Goal: Task Accomplishment & Management: Use online tool/utility

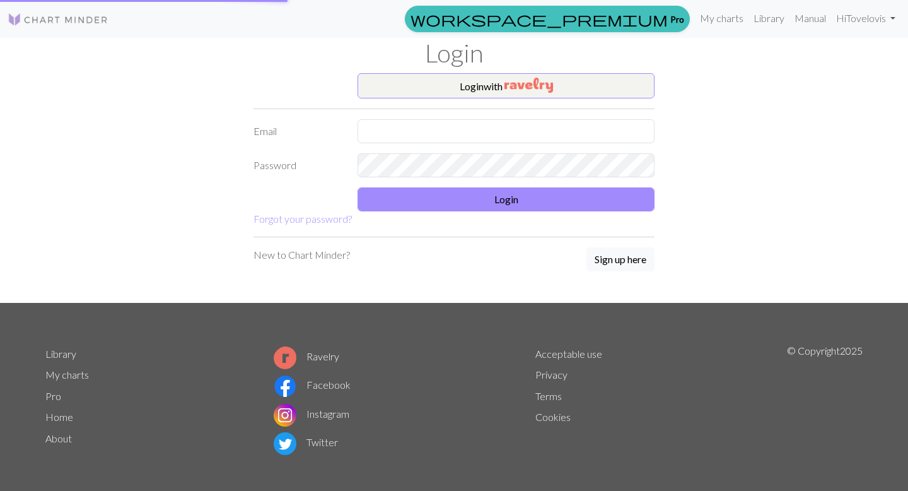
click at [527, 199] on body "This website uses cookies to ensure you get the best experience on our website.…" at bounding box center [454, 245] width 908 height 491
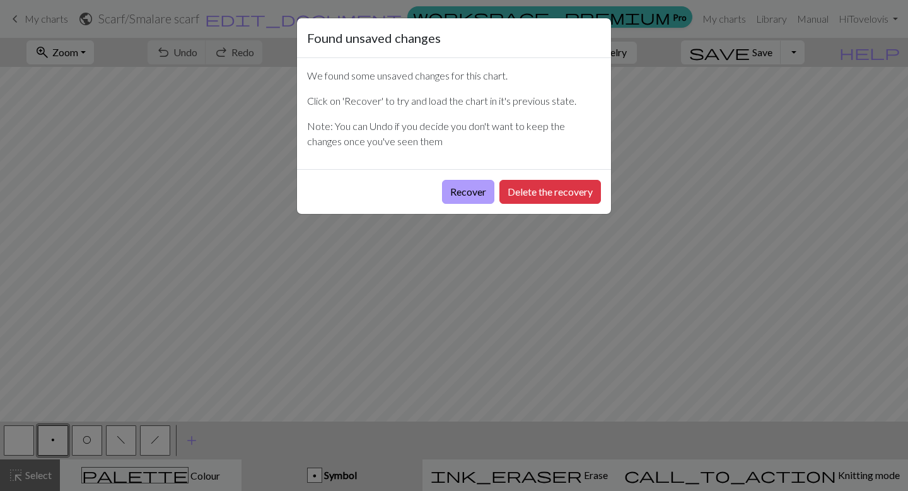
click at [472, 192] on button "Recover" at bounding box center [468, 192] width 52 height 24
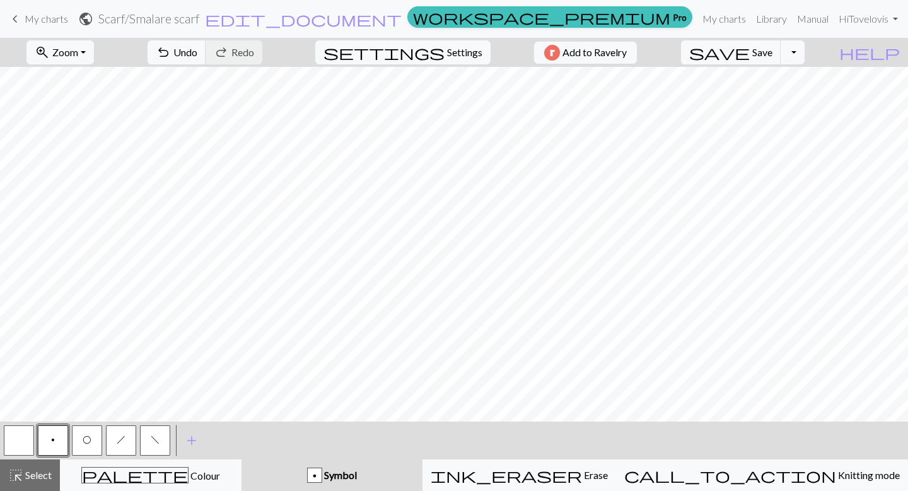
click at [25, 20] on span "My charts" at bounding box center [47, 19] width 44 height 12
click at [772, 52] on span "Save" at bounding box center [762, 52] width 20 height 12
click at [43, 15] on div "Chart saved" at bounding box center [454, 25] width 908 height 50
click at [44, 21] on span "My charts" at bounding box center [47, 19] width 44 height 12
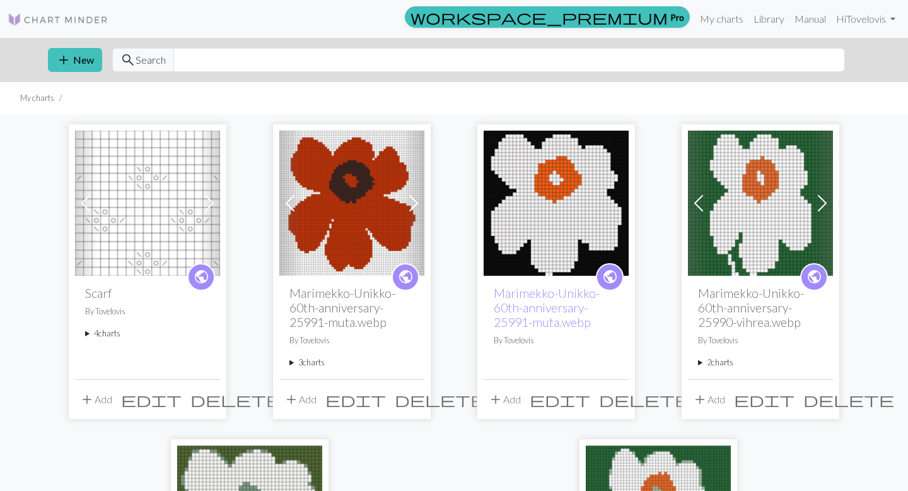
click at [104, 330] on summary "4 charts" at bounding box center [147, 333] width 125 height 12
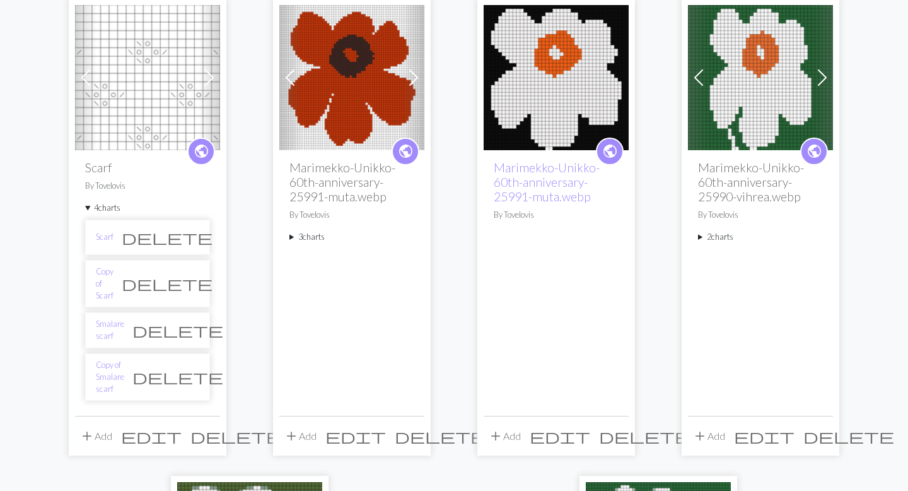
scroll to position [136, 0]
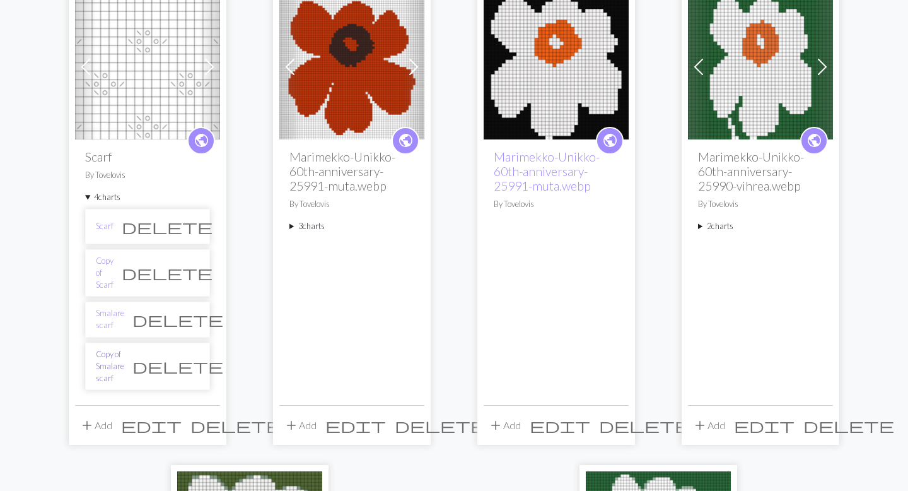
click at [124, 348] on link "Copy of Smalare scarf" at bounding box center [110, 366] width 28 height 37
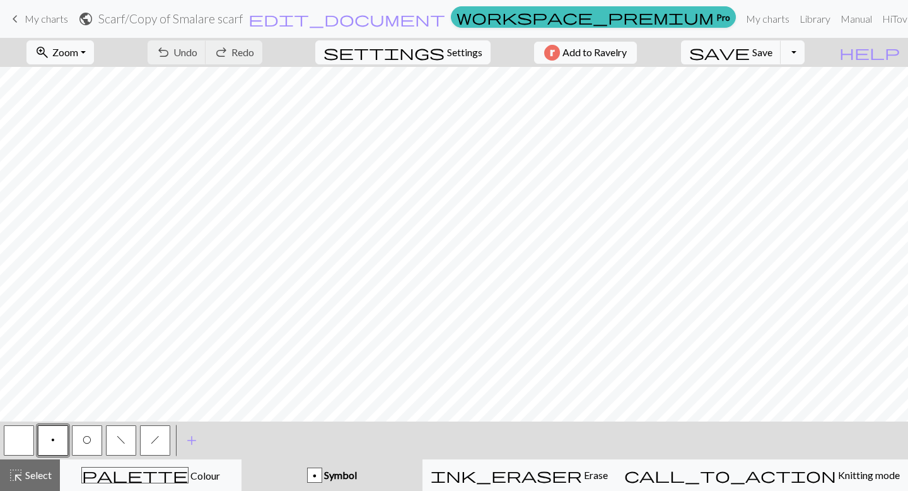
click at [122, 440] on span "f" at bounding box center [121, 439] width 9 height 10
click at [159, 442] on span "h" at bounding box center [155, 439] width 9 height 10
click at [25, 451] on button "button" at bounding box center [19, 440] width 30 height 30
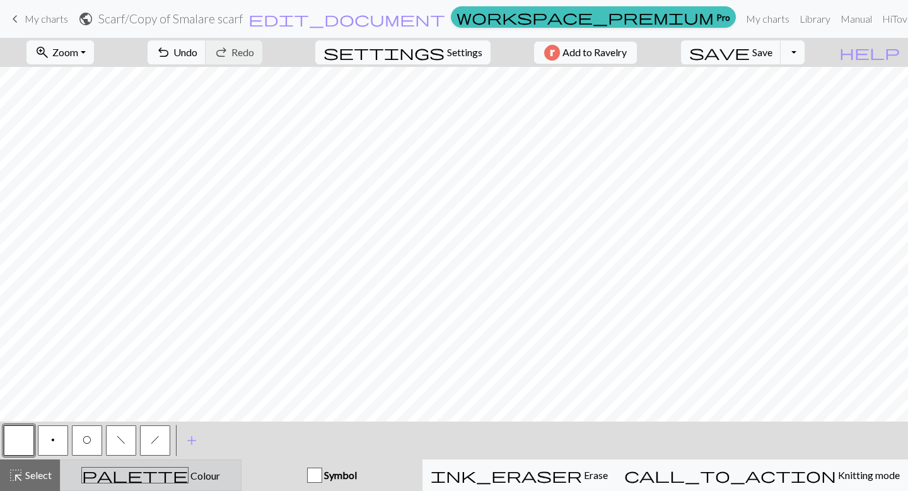
click at [199, 482] on div "palette Colour Colour" at bounding box center [150, 475] width 165 height 16
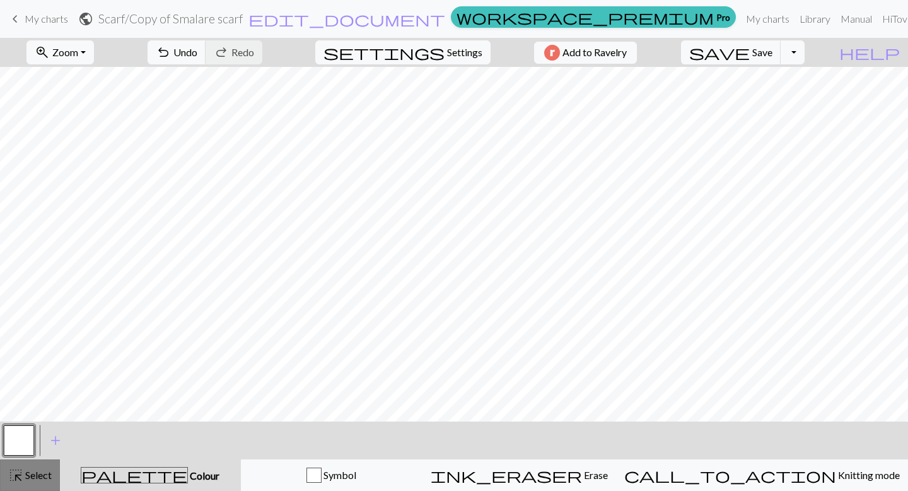
click at [47, 471] on span "Select" at bounding box center [37, 475] width 28 height 12
click at [43, 475] on span "Select" at bounding box center [37, 475] width 28 height 12
click at [144, 471] on span "palette" at bounding box center [134, 475] width 106 height 18
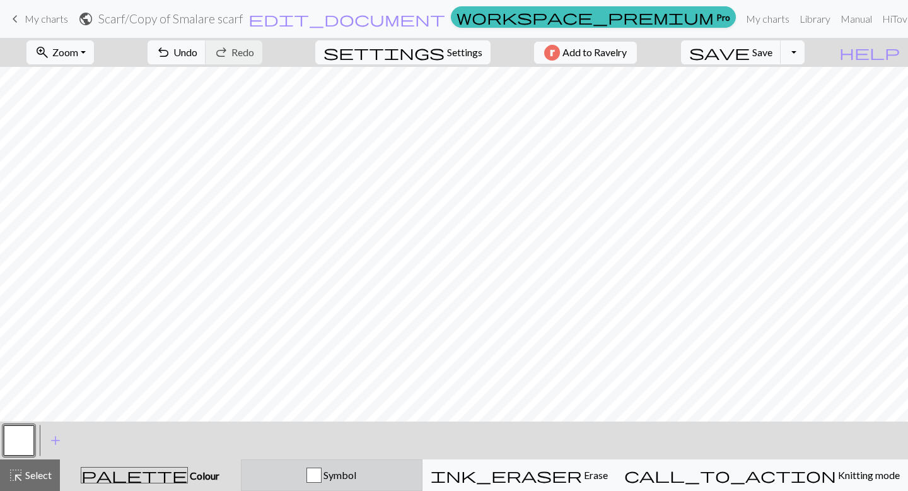
click at [356, 475] on span "Symbol" at bounding box center [339, 475] width 35 height 12
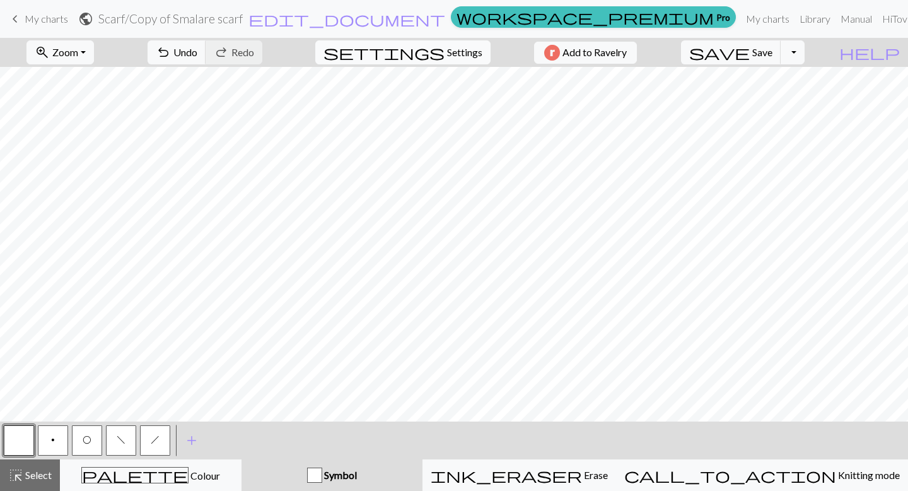
click at [424, 56] on span "settings" at bounding box center [384, 53] width 121 height 18
select select "aran"
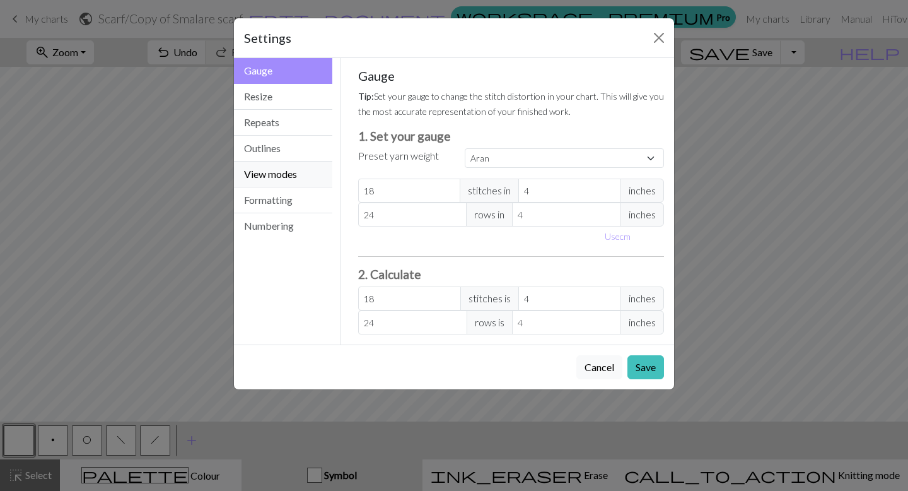
click at [270, 176] on button "View modes" at bounding box center [283, 174] width 98 height 26
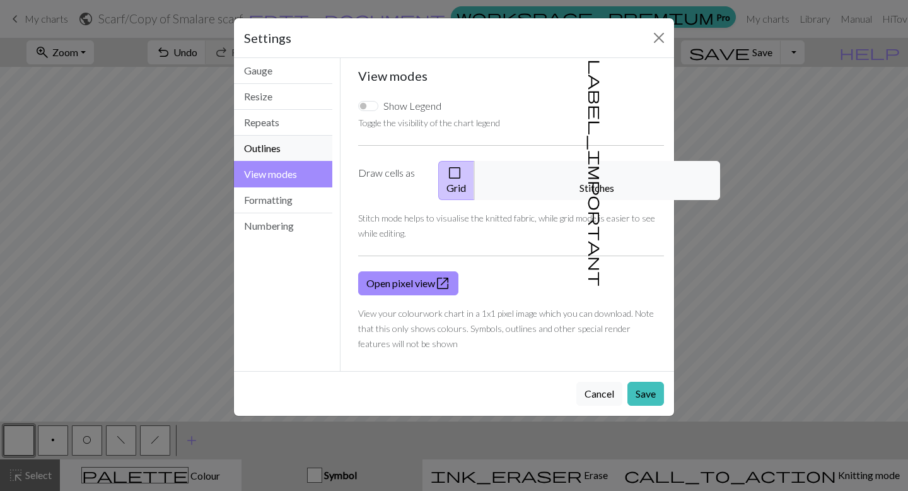
click at [270, 147] on button "Outlines" at bounding box center [283, 149] width 98 height 26
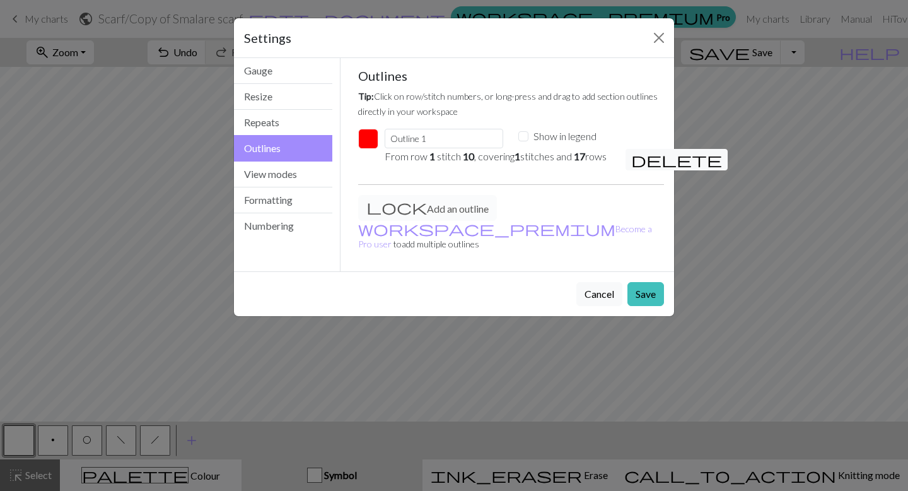
click at [365, 134] on button "button" at bounding box center [368, 139] width 20 height 20
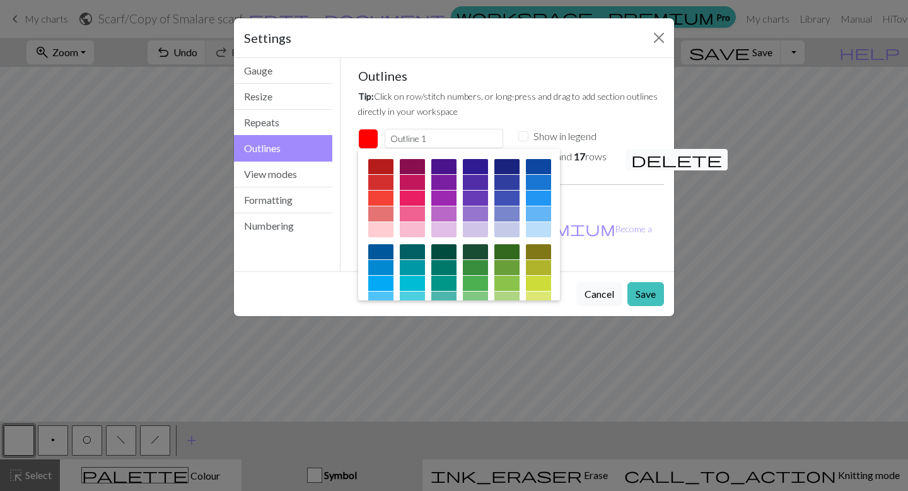
click at [637, 160] on span "delete" at bounding box center [676, 160] width 91 height 18
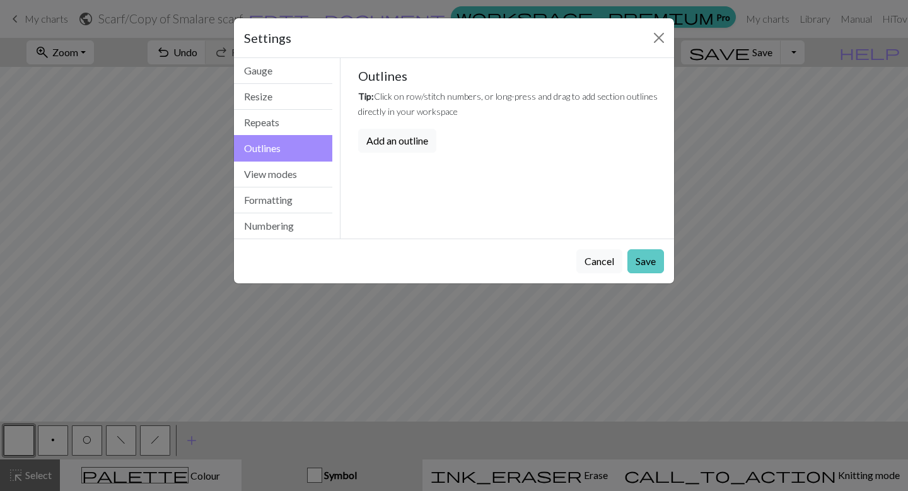
click at [648, 264] on button "Save" at bounding box center [645, 261] width 37 height 24
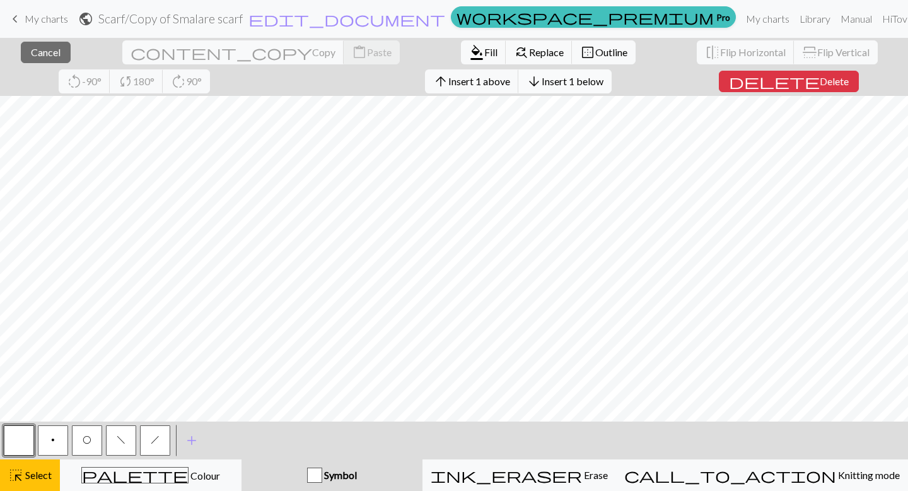
click at [518, 91] on button "arrow_downward Insert 1 below" at bounding box center [564, 81] width 93 height 24
click at [542, 80] on span "Insert 1 below" at bounding box center [573, 81] width 62 height 12
click at [820, 79] on span "Delete" at bounding box center [834, 81] width 29 height 12
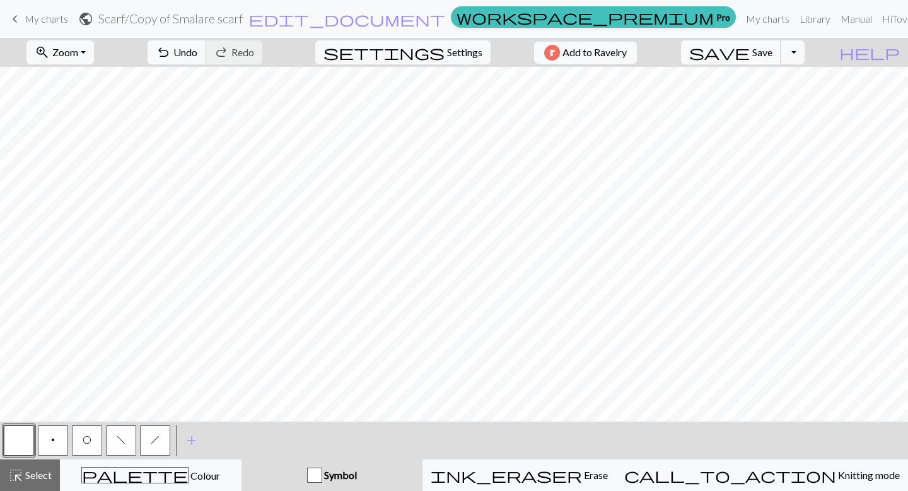
click at [750, 51] on span "save" at bounding box center [719, 53] width 61 height 18
click at [805, 52] on button "Toggle Dropdown" at bounding box center [793, 52] width 24 height 24
click at [766, 95] on button "save_alt Download" at bounding box center [700, 100] width 208 height 20
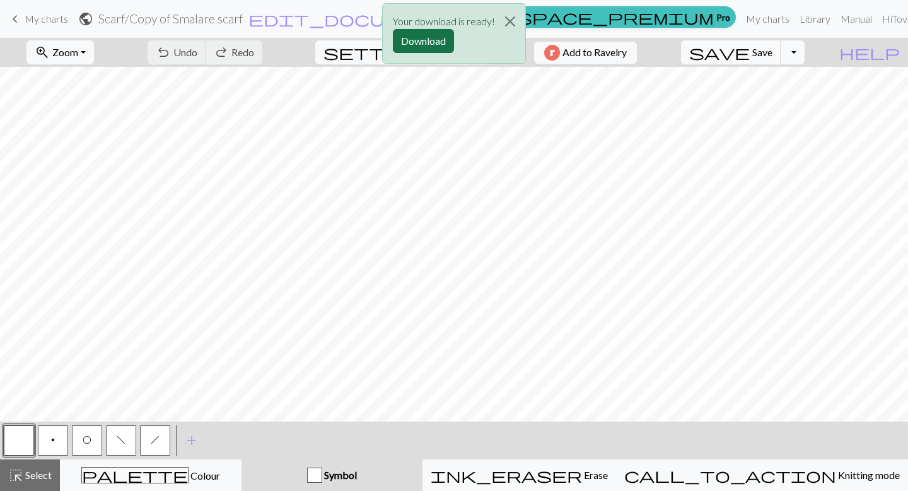
click at [438, 45] on button "Download" at bounding box center [423, 41] width 61 height 24
